Goal: Find contact information: Find contact information

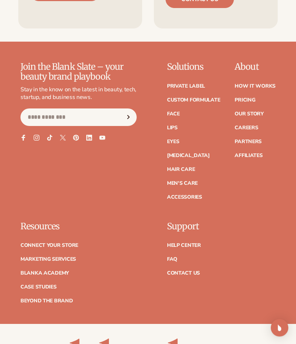
scroll to position [1368, 0]
click at [189, 271] on link "Contact Us" at bounding box center [183, 273] width 33 height 5
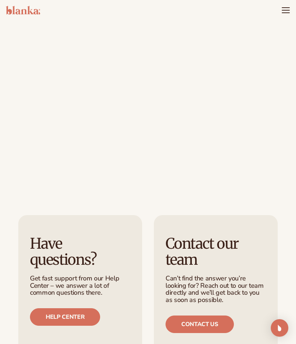
scroll to position [92, 0]
